Goal: Navigation & Orientation: Find specific page/section

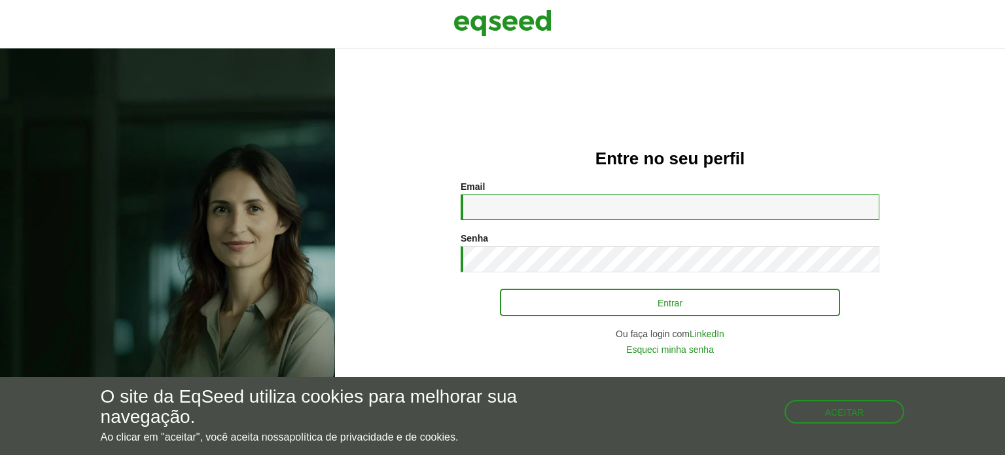
type input "**********"
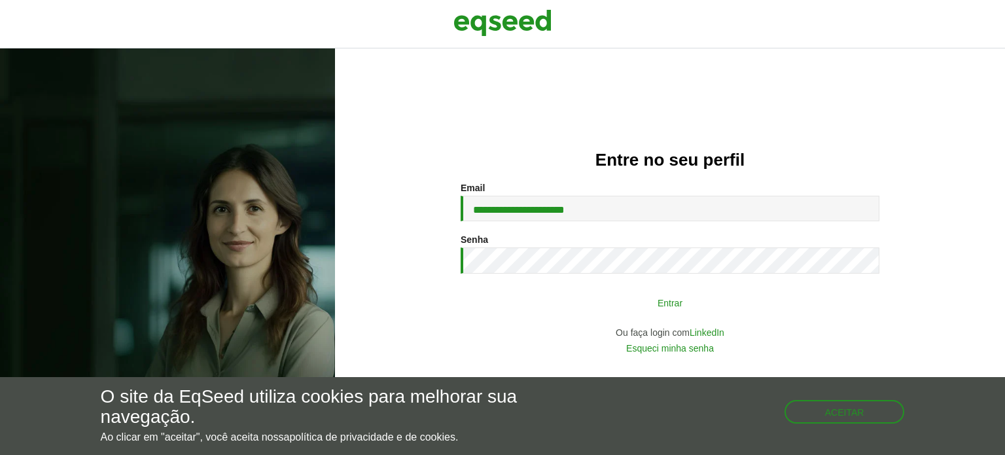
click at [647, 305] on button "Entrar" at bounding box center [670, 302] width 340 height 25
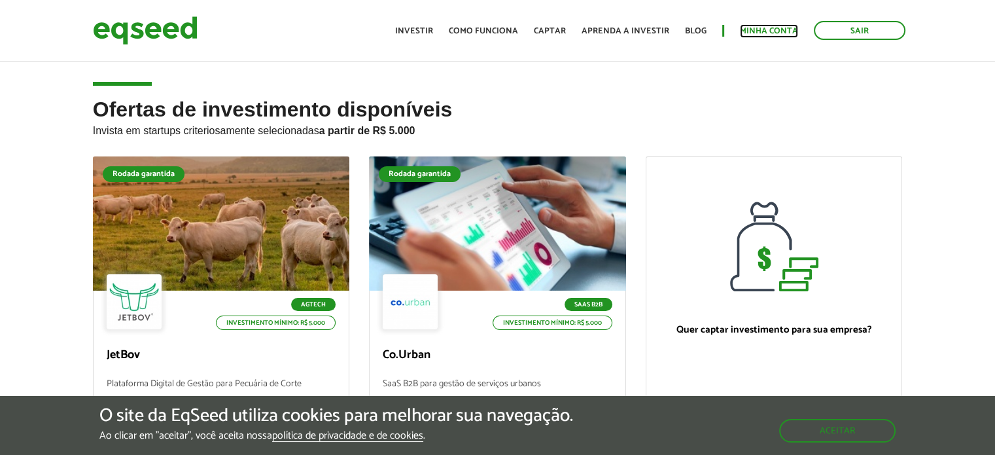
click at [769, 27] on link "Minha conta" at bounding box center [769, 31] width 58 height 9
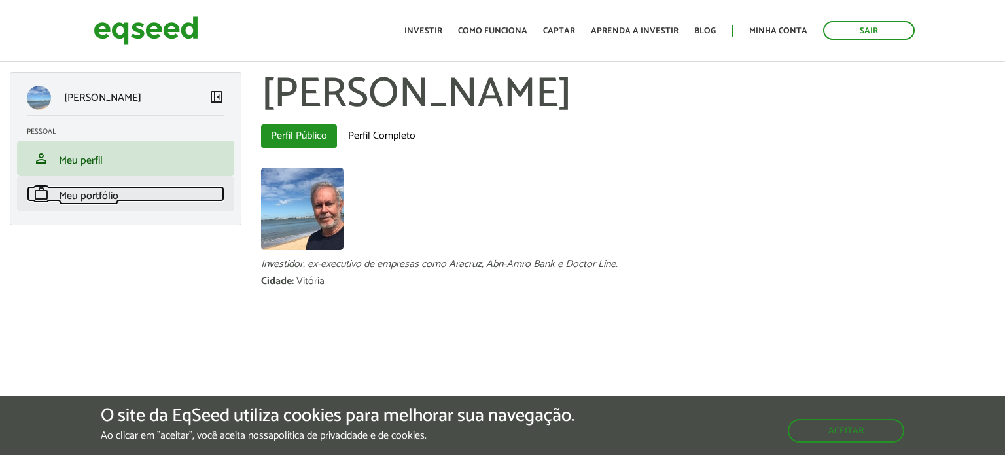
drag, startPoint x: 82, startPoint y: 196, endPoint x: 123, endPoint y: 196, distance: 41.2
click at [82, 196] on span "Meu portfólio" at bounding box center [89, 196] width 60 height 18
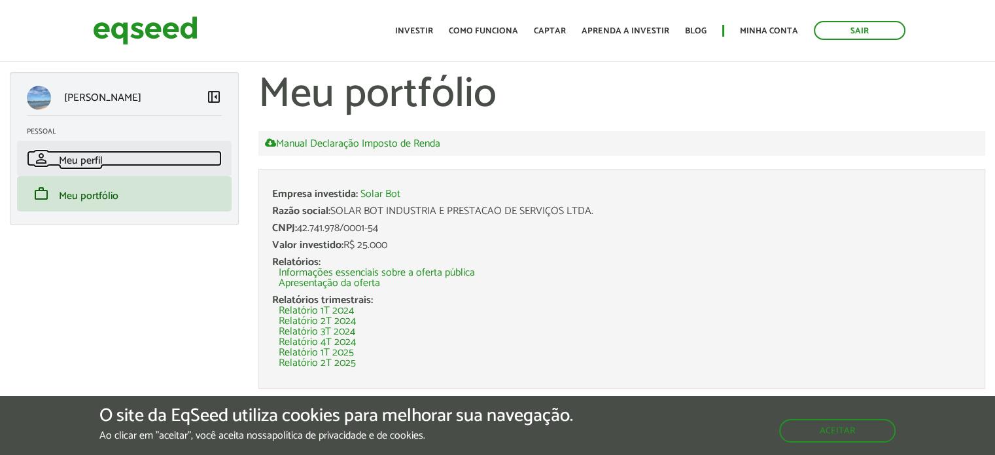
click at [74, 160] on span "Meu perfil" at bounding box center [81, 161] width 44 height 18
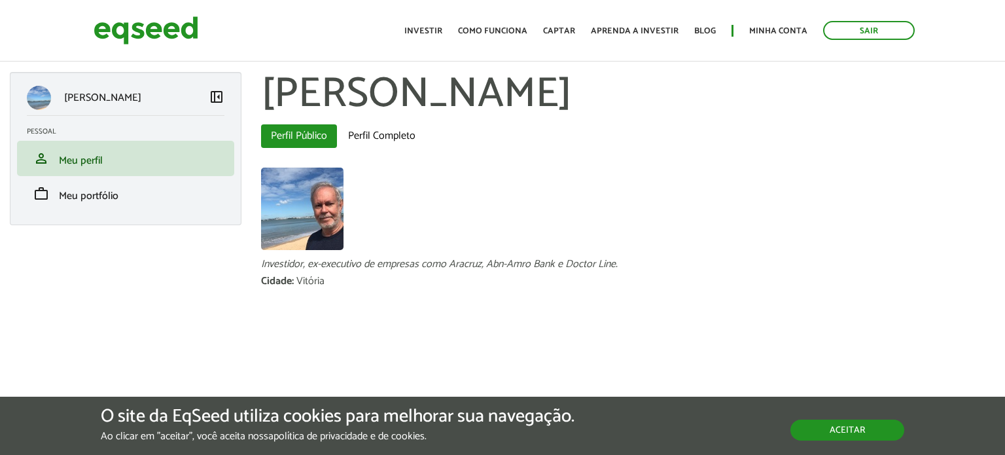
click at [853, 428] on button "Aceitar" at bounding box center [847, 429] width 114 height 21
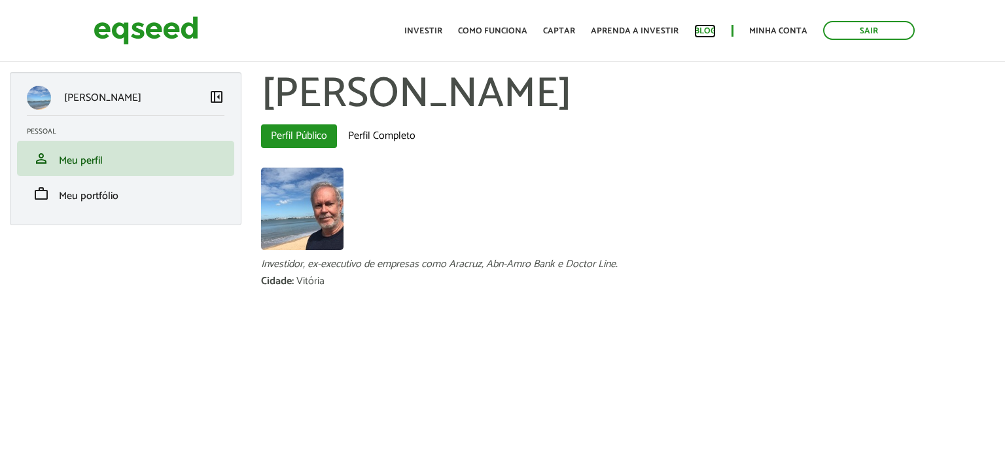
click at [703, 27] on link "Blog" at bounding box center [705, 31] width 22 height 9
